Goal: Information Seeking & Learning: Understand process/instructions

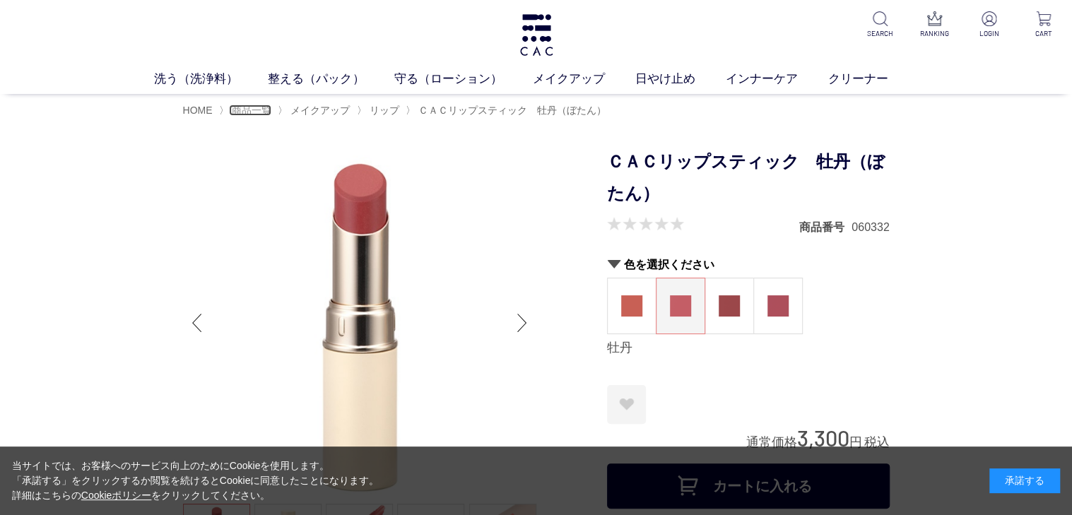
click at [247, 110] on span "商品一覧" at bounding box center [252, 110] width 40 height 11
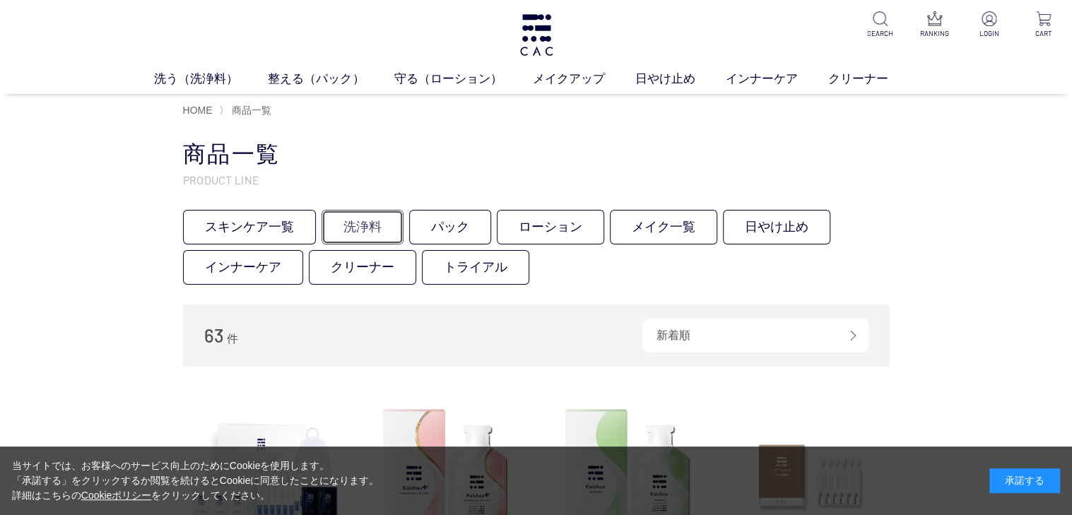
click at [368, 233] on link "洗浄料" at bounding box center [363, 227] width 82 height 35
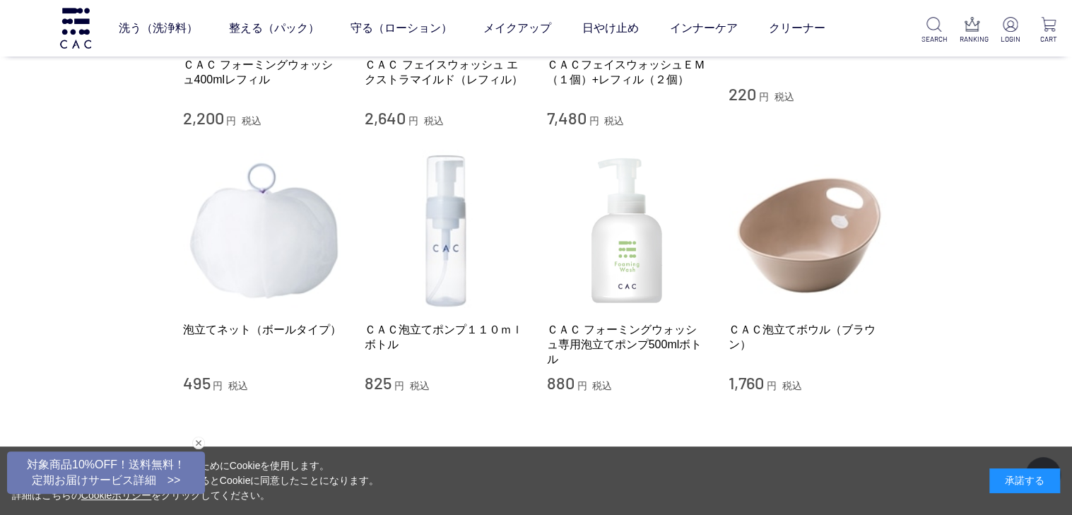
scroll to position [1178, 0]
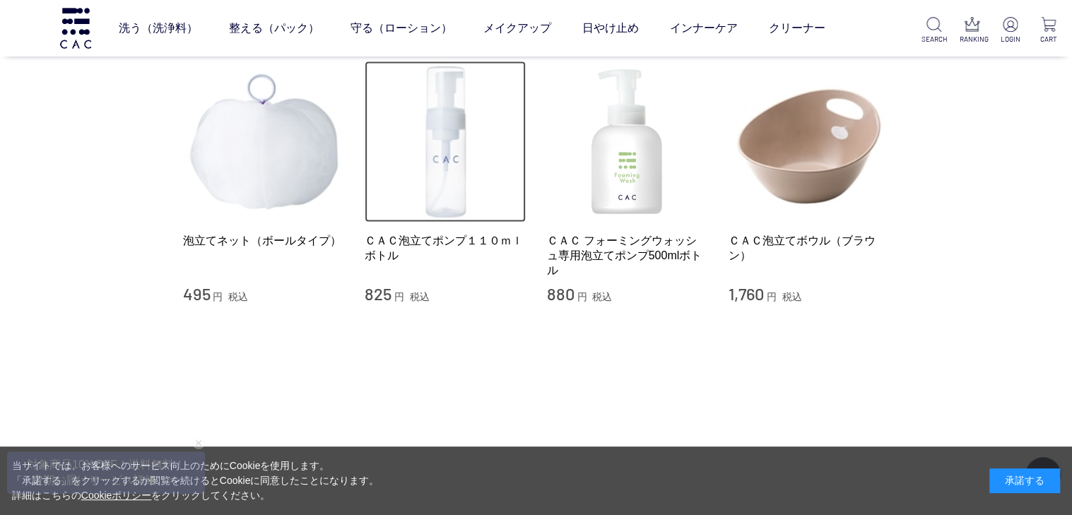
click at [445, 208] on img at bounding box center [445, 141] width 161 height 161
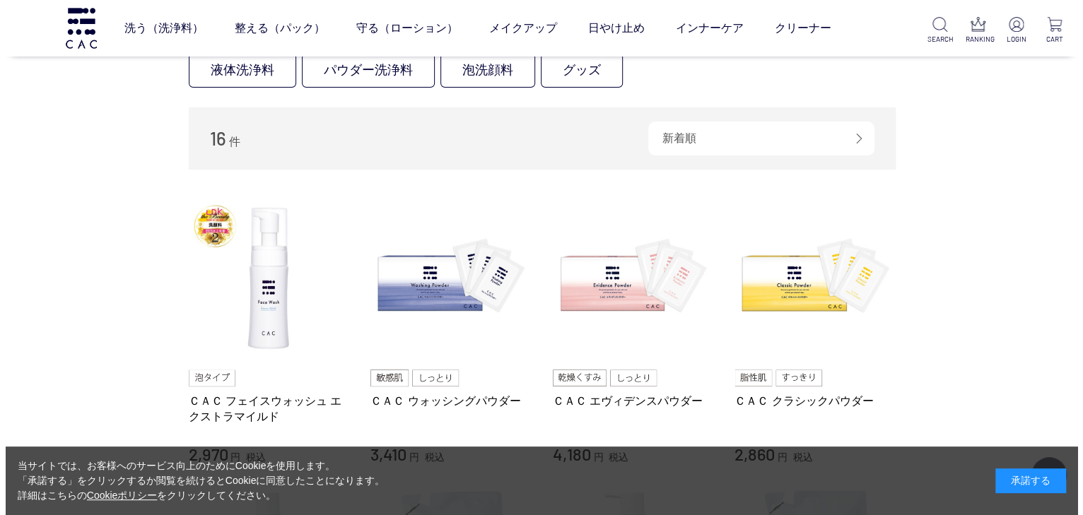
scroll to position [0, 0]
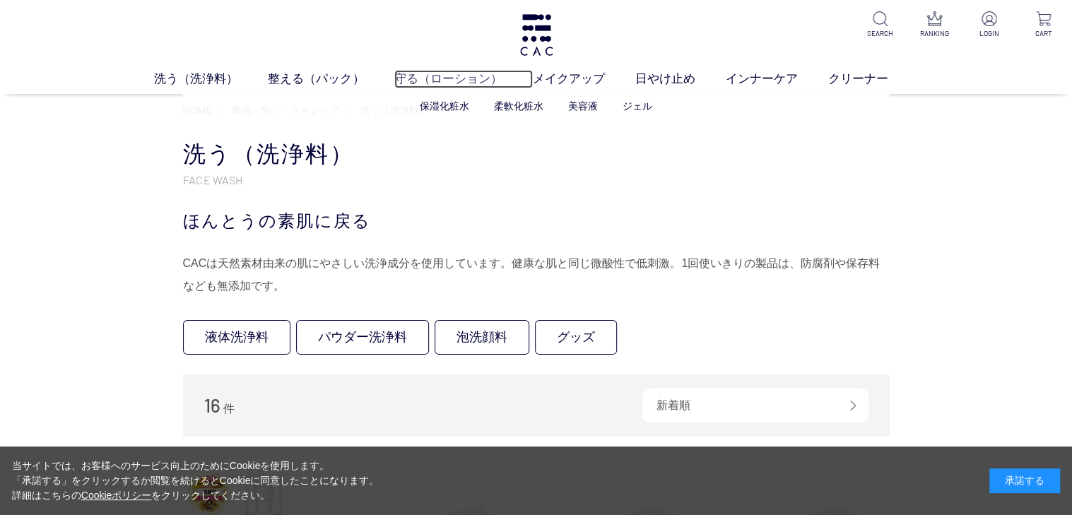
click at [440, 78] on link "守る（ローション）" at bounding box center [463, 79] width 139 height 18
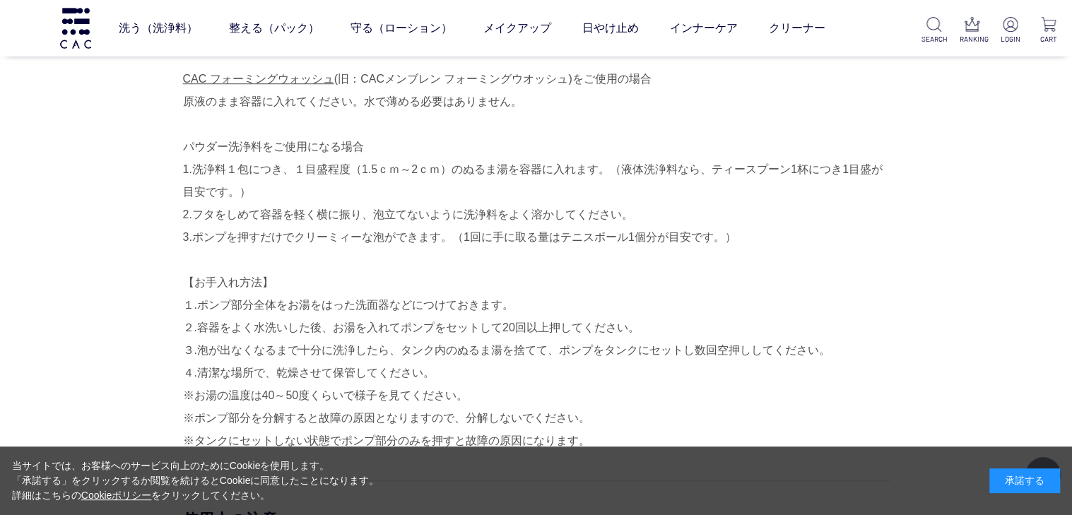
scroll to position [883, 0]
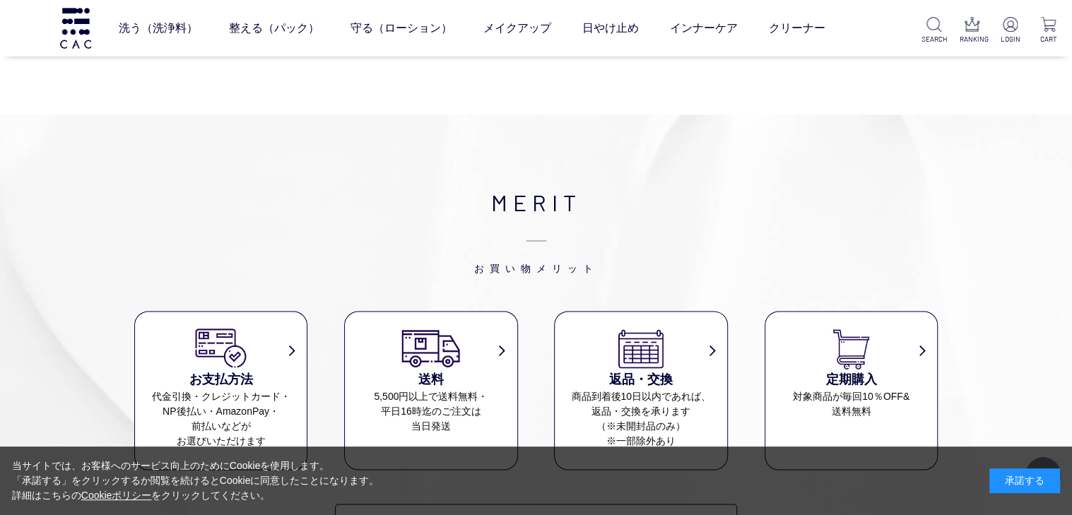
scroll to position [1472, 0]
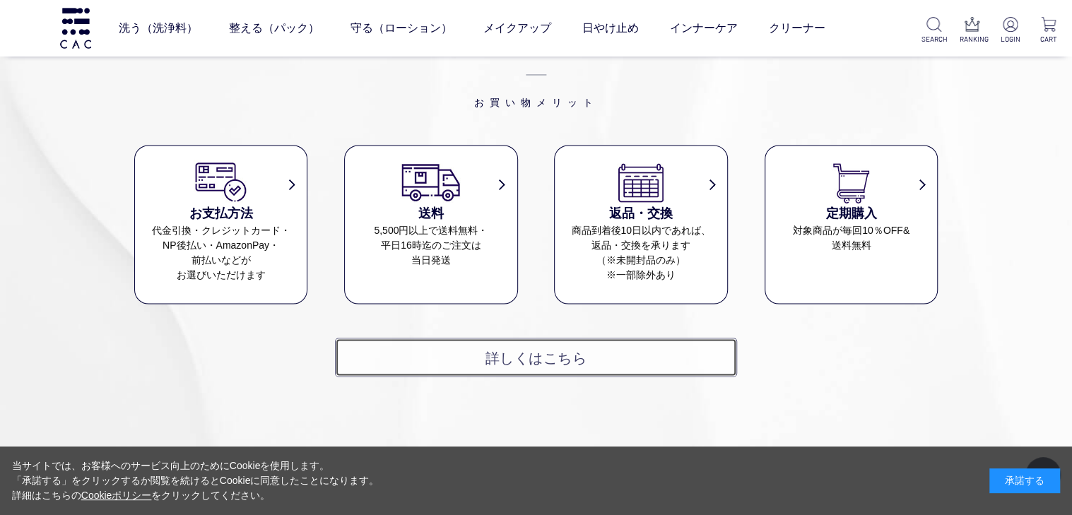
click at [544, 360] on link "詳しくはこちら" at bounding box center [536, 357] width 402 height 39
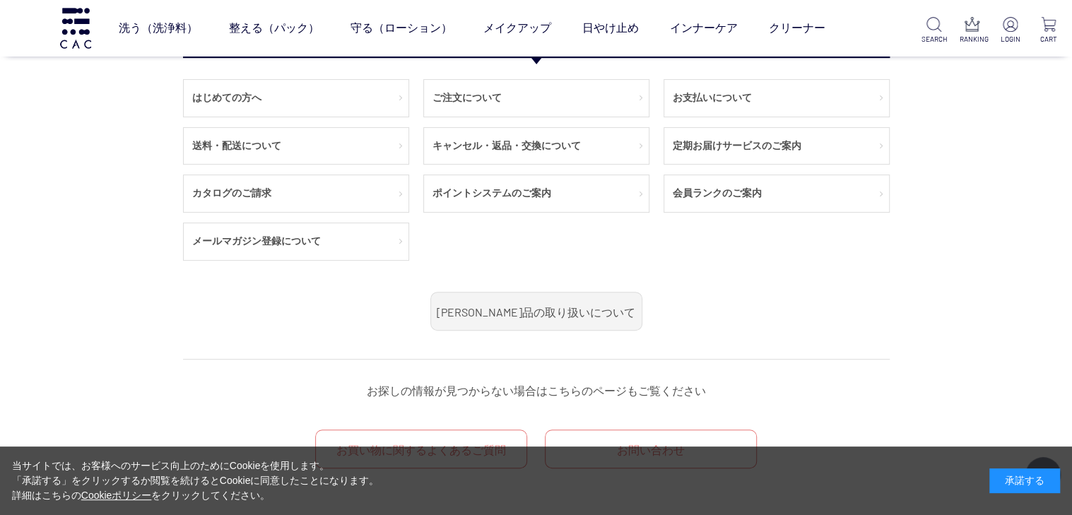
scroll to position [74, 0]
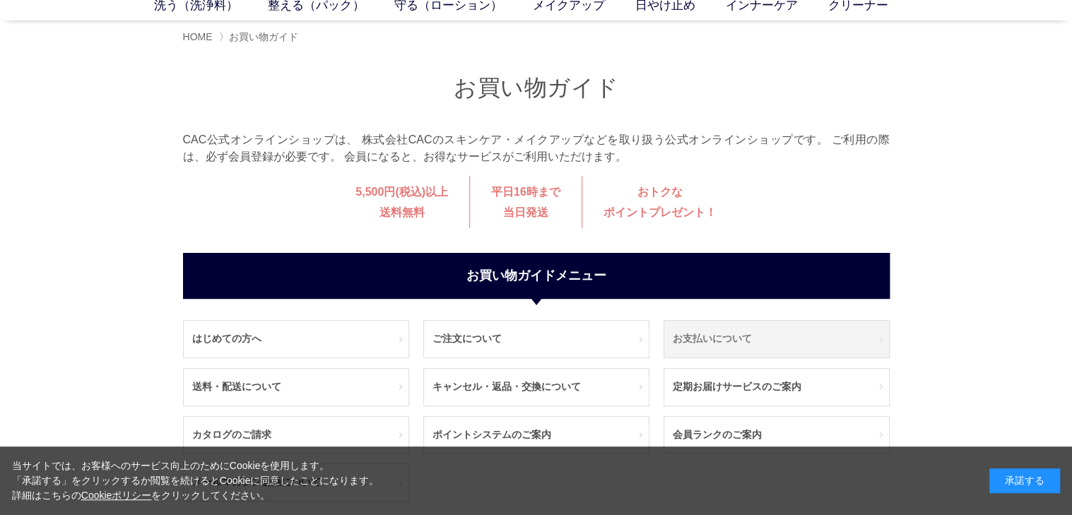
click at [752, 341] on link "お支払いについて" at bounding box center [776, 339] width 225 height 37
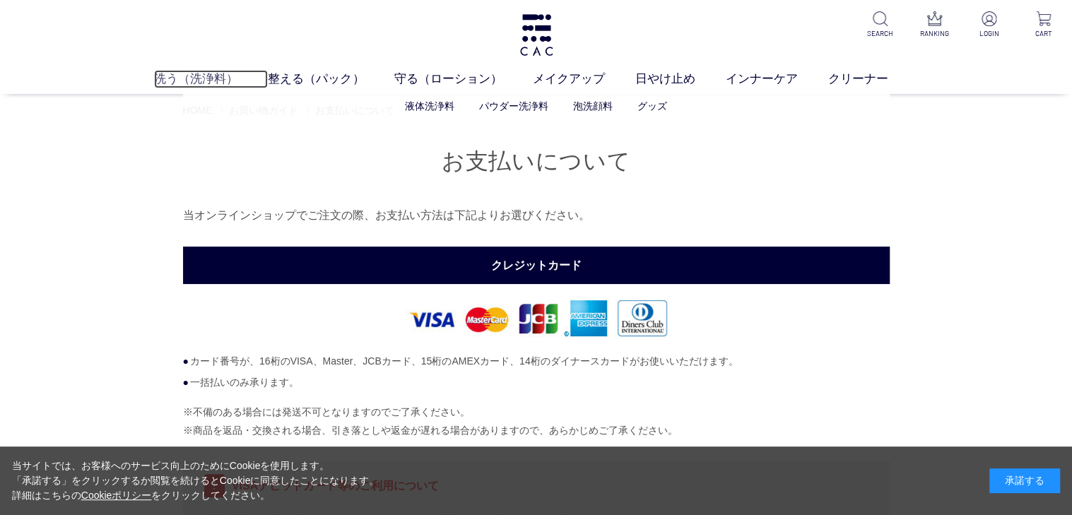
click at [217, 87] on link "洗う（洗浄料）" at bounding box center [211, 79] width 114 height 18
